Goal: Information Seeking & Learning: Stay updated

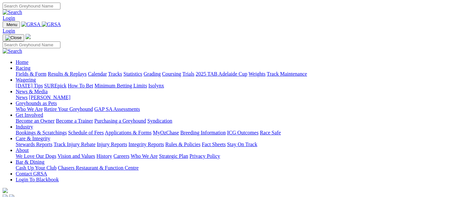
click at [30, 65] on link "Racing" at bounding box center [23, 68] width 15 height 6
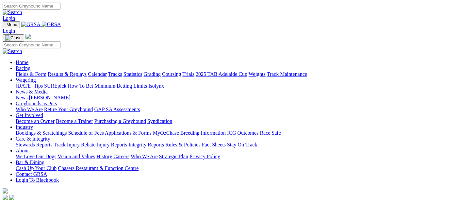
click at [30, 65] on link "Racing" at bounding box center [23, 68] width 15 height 6
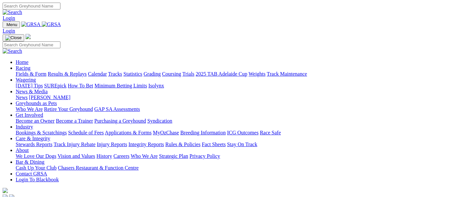
click at [87, 71] on link "Results & Replays" at bounding box center [67, 74] width 39 height 6
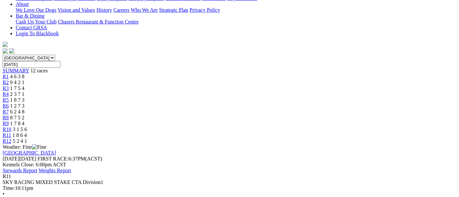
scroll to position [73, 0]
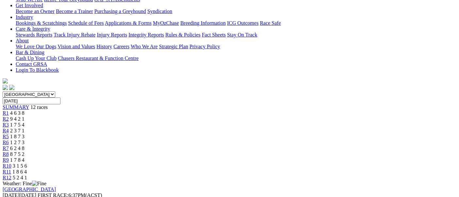
scroll to position [145, 0]
